Goal: Task Accomplishment & Management: Use online tool/utility

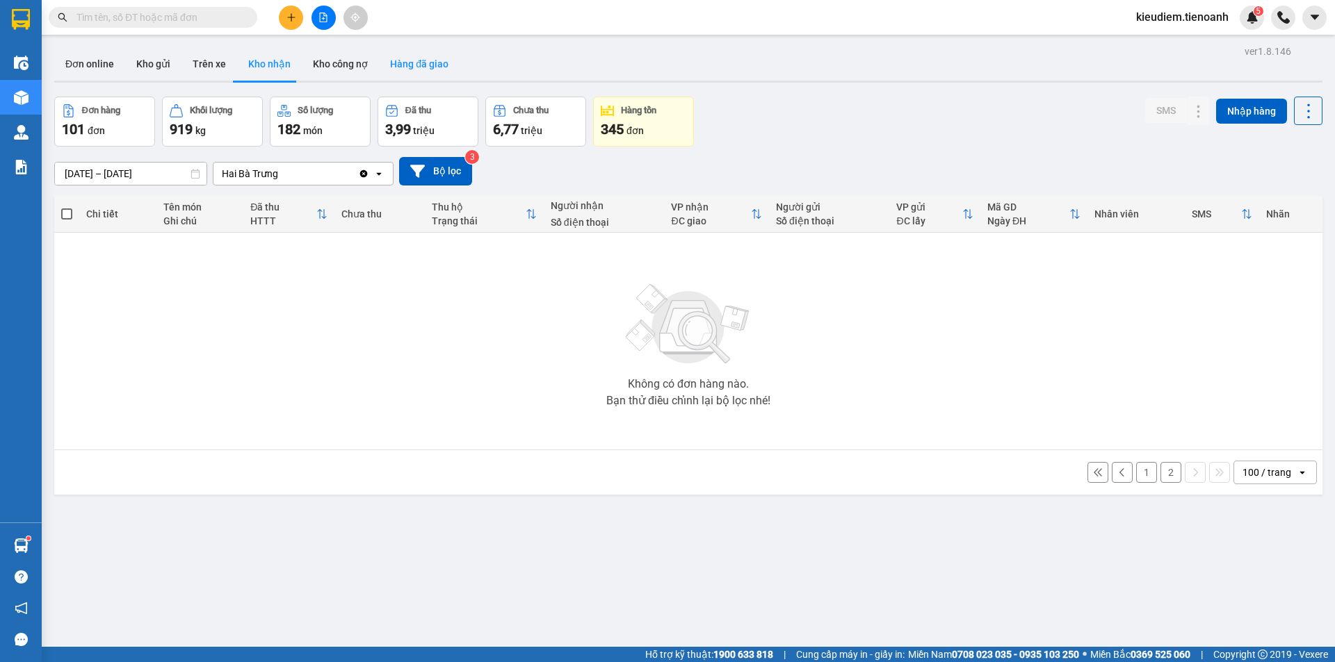
click at [427, 69] on button "Hàng đã giao" at bounding box center [419, 63] width 81 height 33
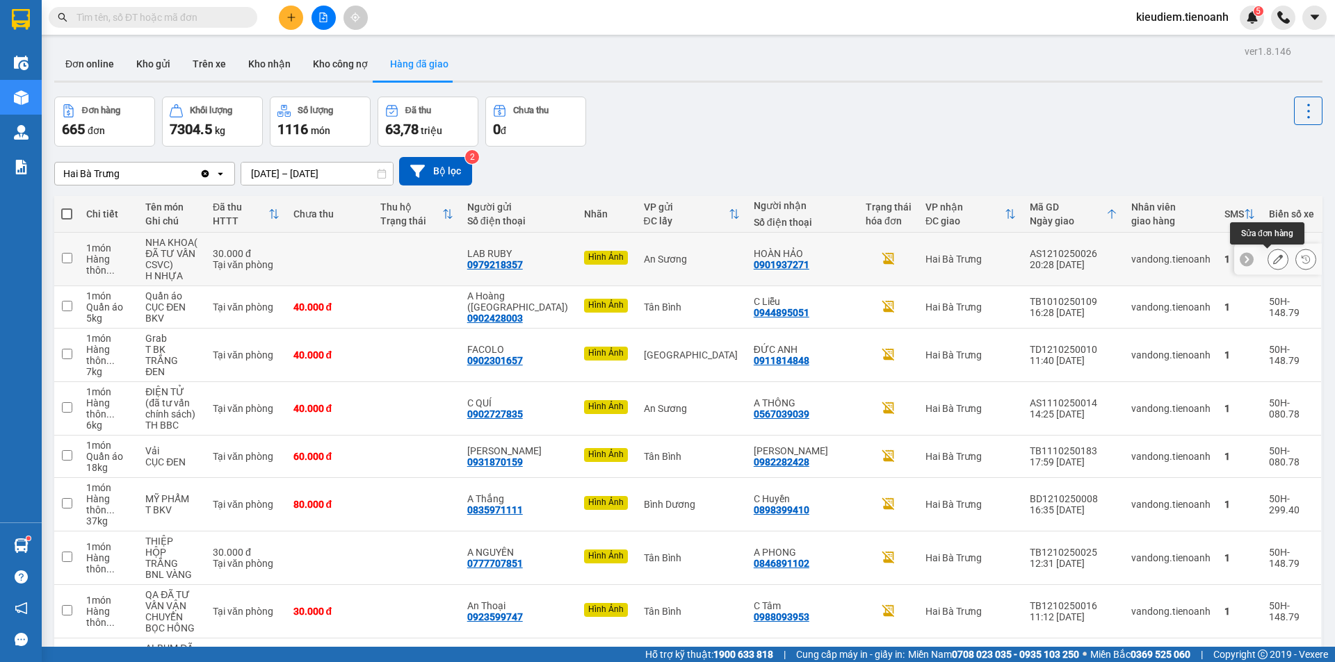
click at [1273, 261] on icon at bounding box center [1278, 259] width 10 height 10
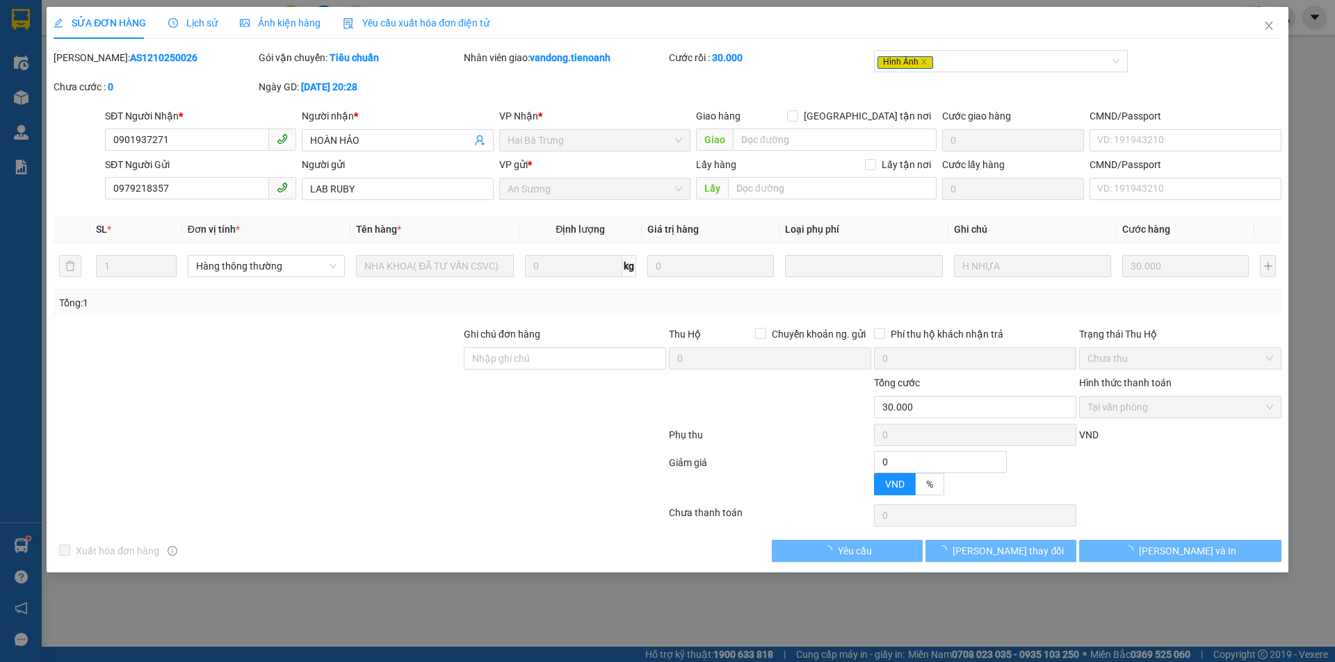
type input "0901937271"
type input "HOÀN HẢO"
type input "0979218357"
type input "LAB RUBY"
type input "0"
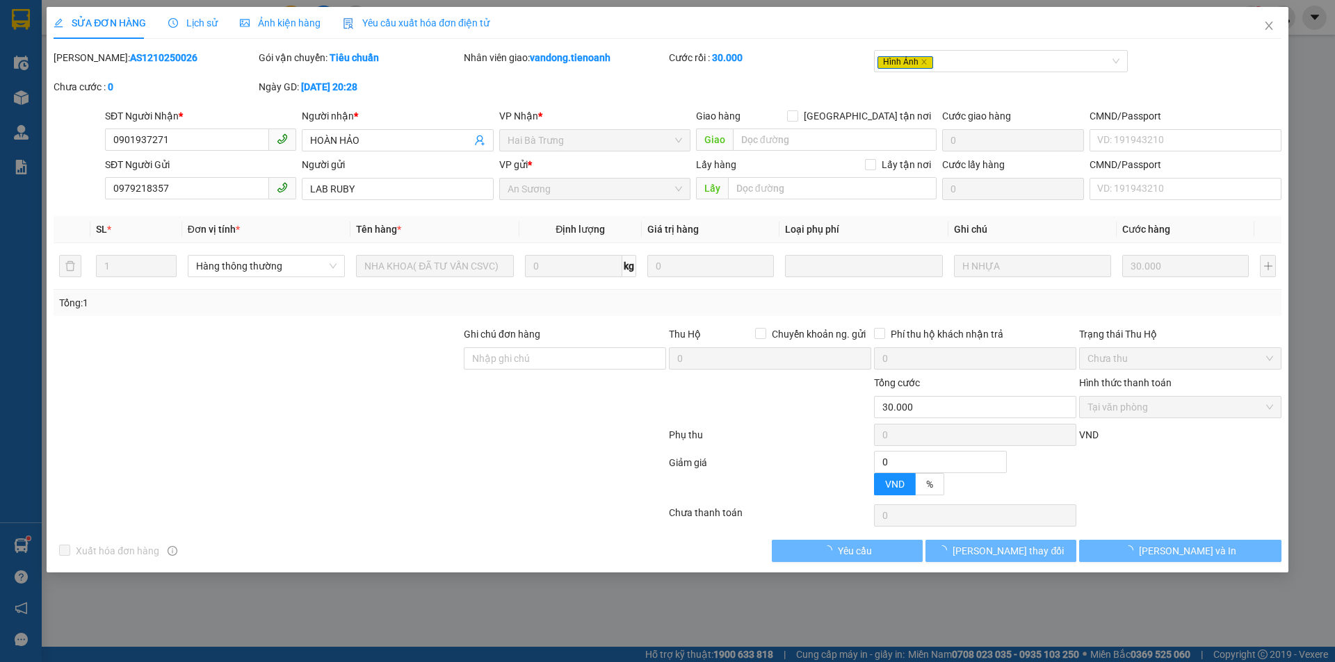
type input "30.000"
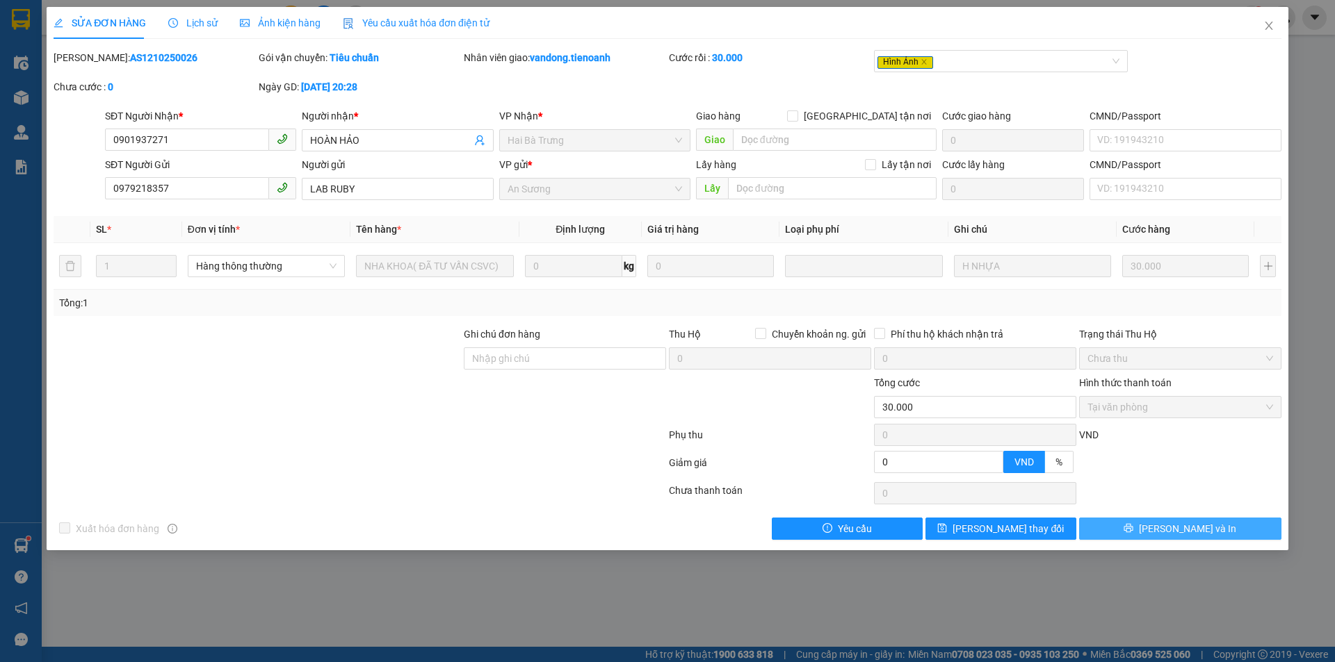
click at [1173, 539] on button "[PERSON_NAME] và In" at bounding box center [1180, 529] width 202 height 22
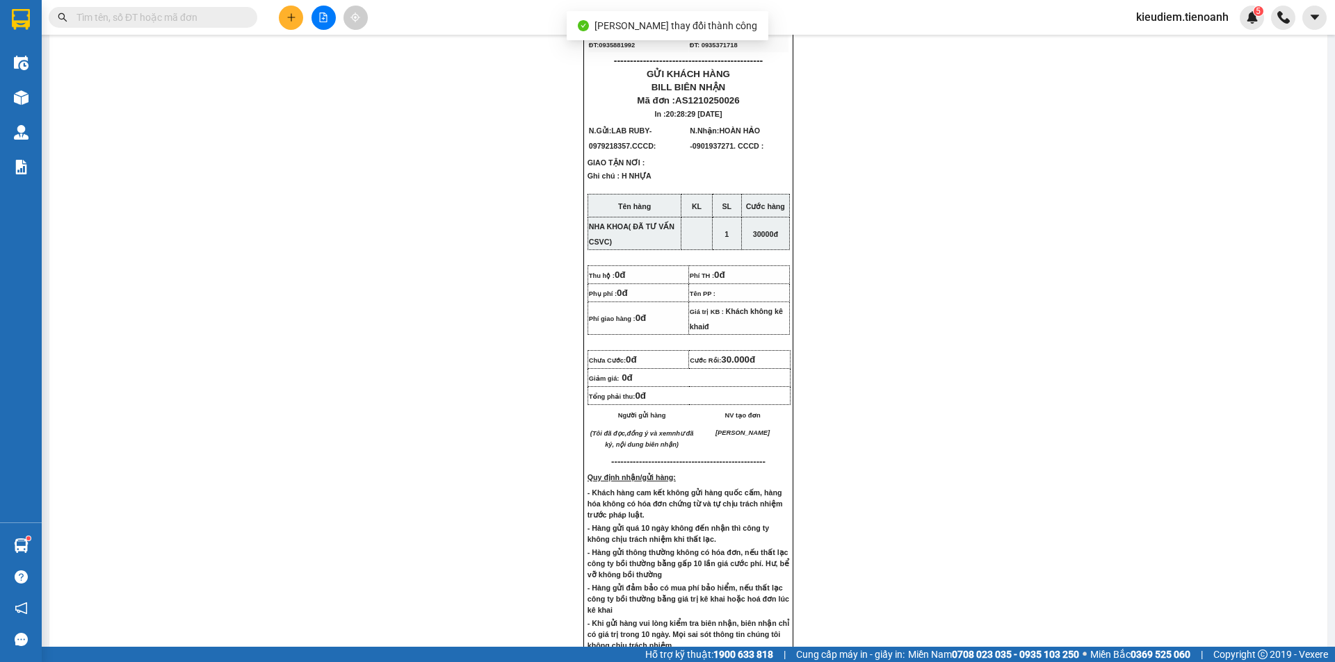
scroll to position [962, 0]
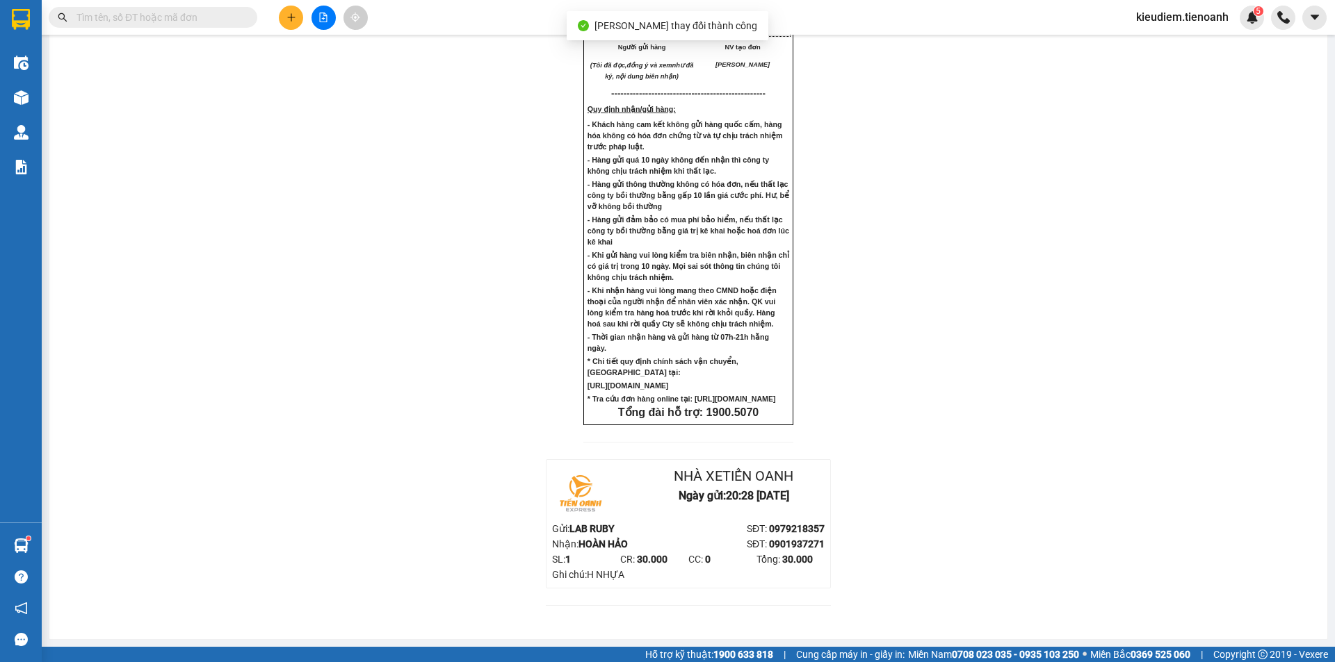
click at [689, 509] on div "Nhà xe Tiến Oanh Ngày gửi: 20:28 [DATE]" at bounding box center [688, 494] width 272 height 56
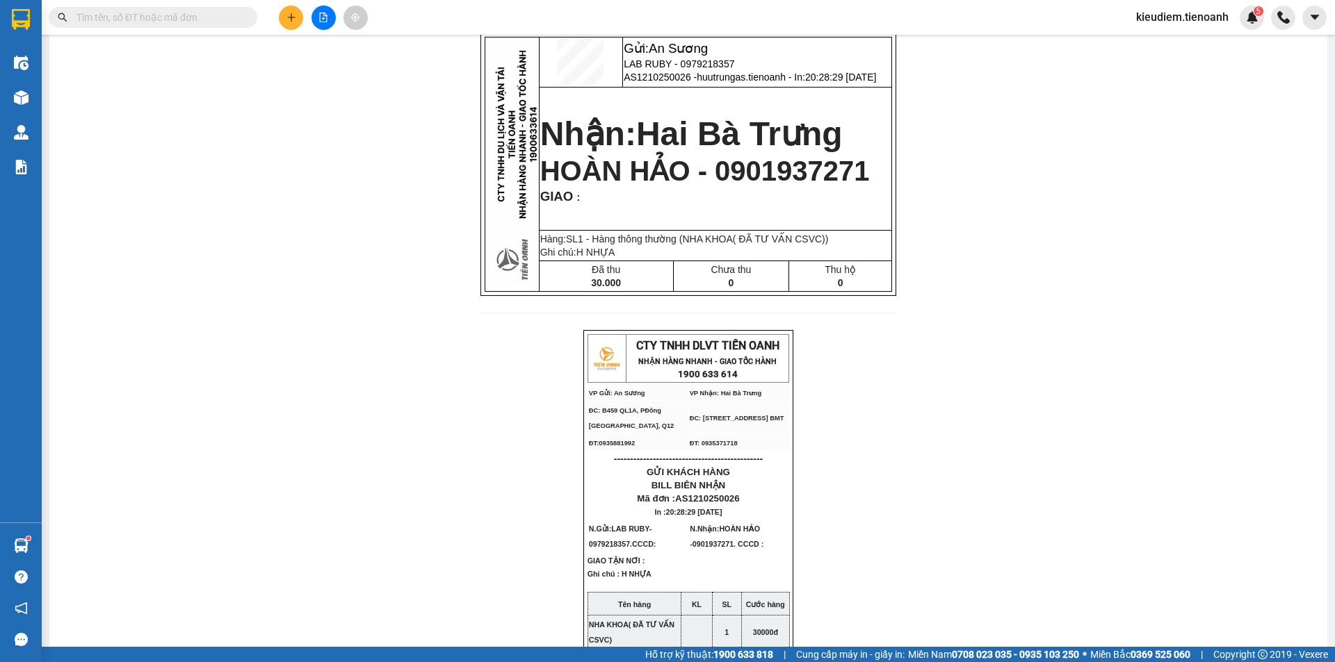
scroll to position [0, 0]
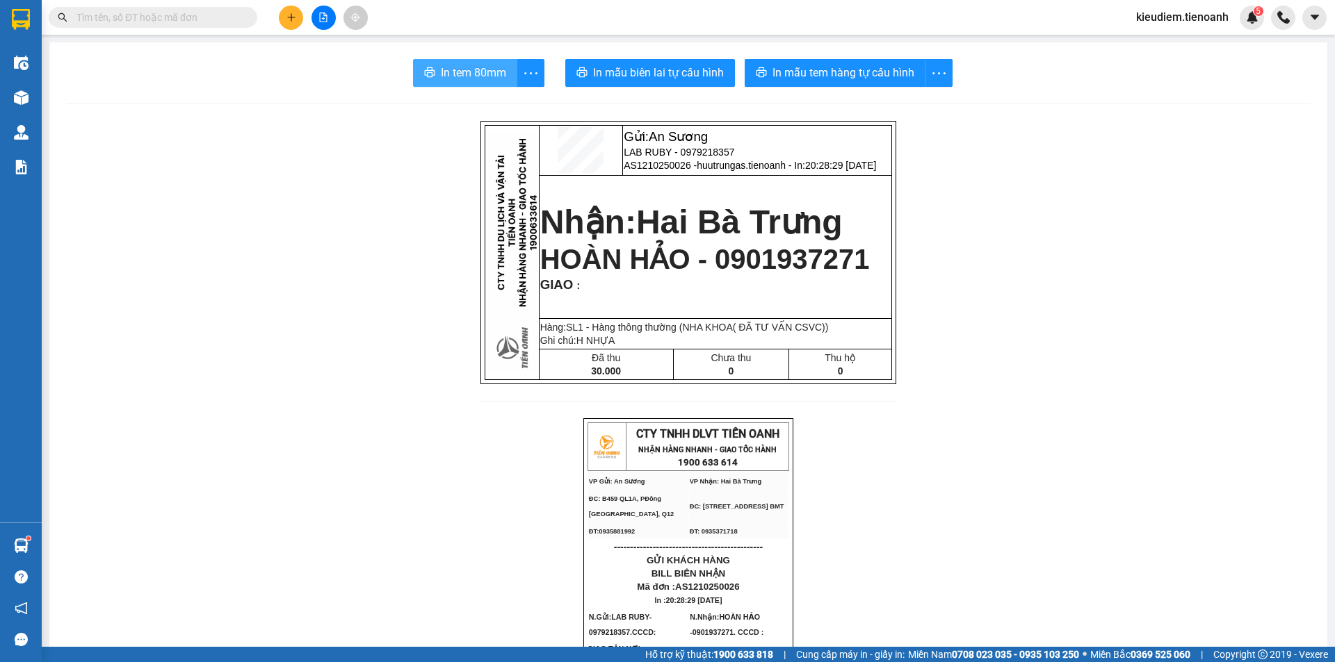
click at [501, 67] on button "In tem 80mm" at bounding box center [465, 73] width 104 height 28
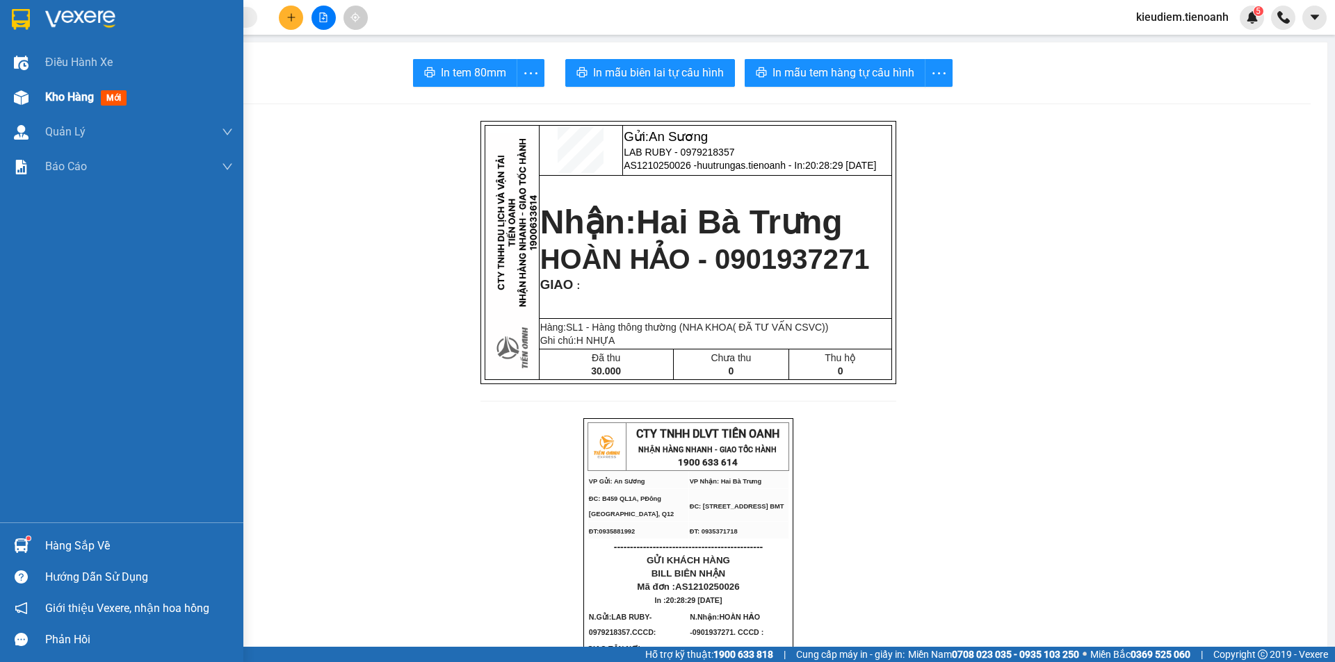
click at [73, 100] on span "Kho hàng" at bounding box center [69, 96] width 49 height 13
